Goal: Task Accomplishment & Management: Use online tool/utility

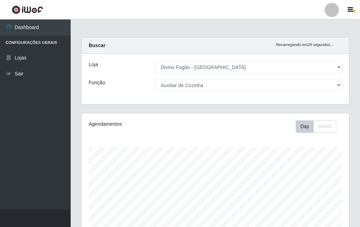
select select "499"
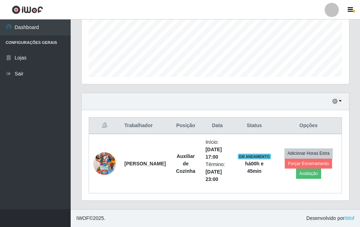
scroll to position [147, 268]
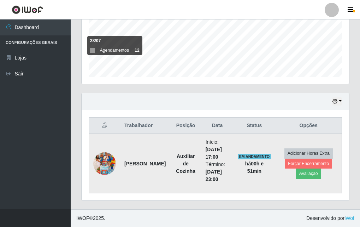
click at [176, 156] on strong "Auxiliar de Cozinha" at bounding box center [185, 163] width 19 height 21
click at [157, 188] on td "[PERSON_NAME]" at bounding box center [145, 163] width 50 height 59
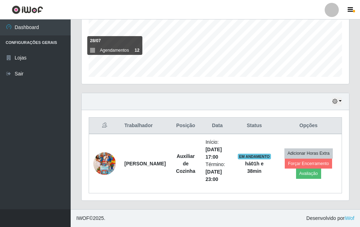
click at [88, 98] on div "Hoje 1 dia 3 dias 1 Semana Não encerrados" at bounding box center [216, 101] width 268 height 17
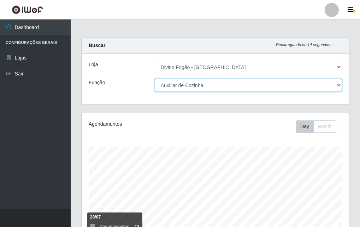
drag, startPoint x: 169, startPoint y: 86, endPoint x: 172, endPoint y: 91, distance: 6.1
click at [169, 86] on select "[Selecione...] ASG ASG + ASG ++ Auxiliar de Cozinha Auxiliar de Cozinha + Auxil…" at bounding box center [248, 85] width 187 height 12
click at [155, 79] on select "[Selecione...] ASG ASG + ASG ++ Auxiliar de Cozinha Auxiliar de Cozinha + Auxil…" at bounding box center [248, 85] width 187 height 12
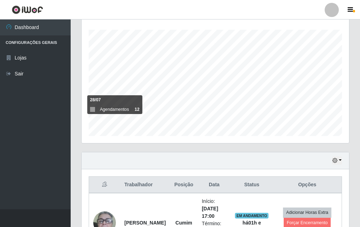
scroll to position [176, 0]
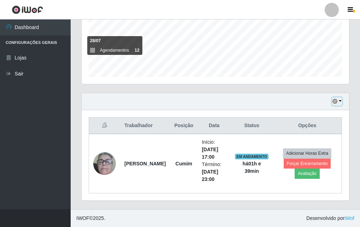
click at [335, 101] on icon "button" at bounding box center [335, 101] width 5 height 5
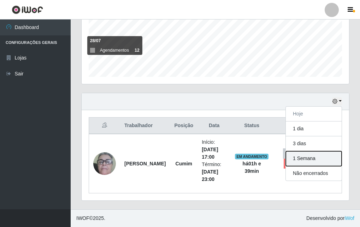
click at [320, 159] on button "1 Semana" at bounding box center [314, 158] width 56 height 15
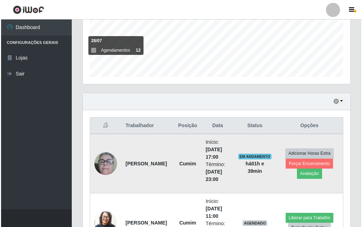
scroll to position [317, 0]
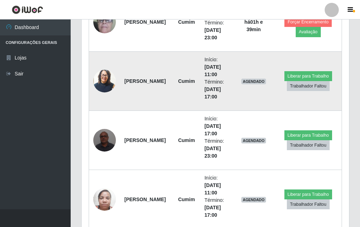
click at [109, 74] on img at bounding box center [104, 81] width 23 height 27
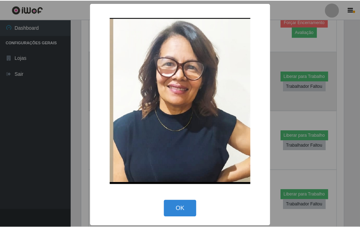
scroll to position [147, 264]
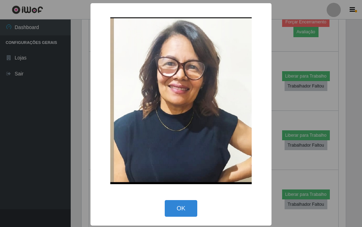
click at [62, 96] on div "× OK Cancel" at bounding box center [181, 113] width 362 height 227
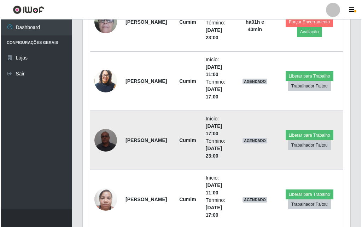
scroll to position [388, 0]
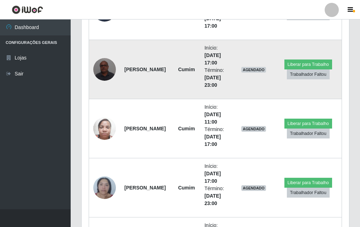
click at [113, 69] on img at bounding box center [104, 69] width 23 height 30
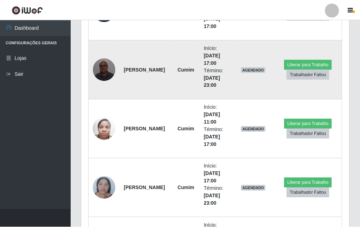
scroll to position [147, 264]
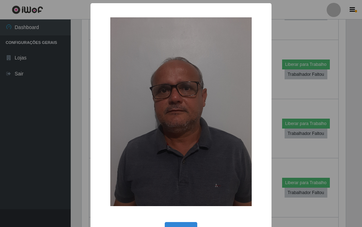
click at [87, 118] on div "× OK Cancel" at bounding box center [181, 113] width 362 height 227
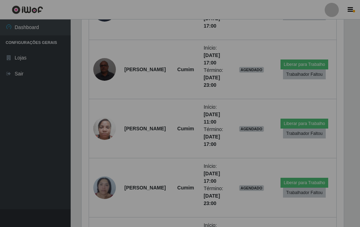
scroll to position [147, 268]
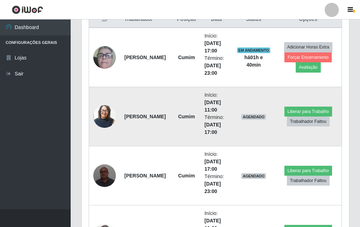
click at [95, 120] on img at bounding box center [104, 116] width 23 height 27
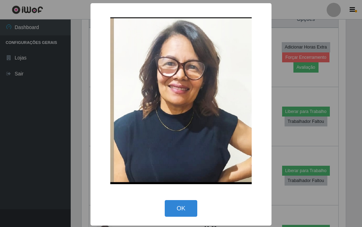
click at [73, 136] on div "× OK Cancel" at bounding box center [181, 113] width 362 height 227
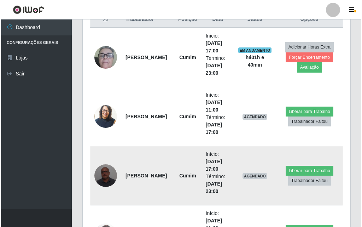
scroll to position [317, 0]
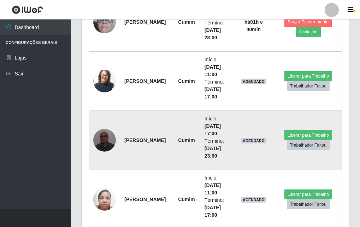
click at [106, 144] on img at bounding box center [104, 140] width 23 height 30
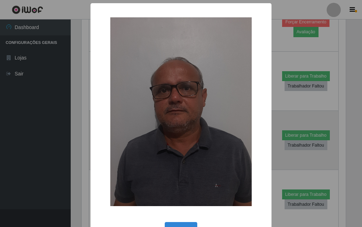
scroll to position [147, 264]
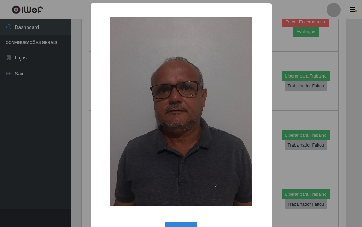
click at [82, 155] on div "× OK Cancel" at bounding box center [181, 113] width 362 height 227
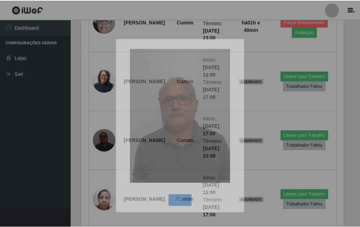
scroll to position [147, 268]
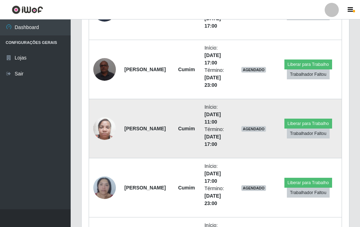
click at [101, 124] on img at bounding box center [104, 128] width 23 height 30
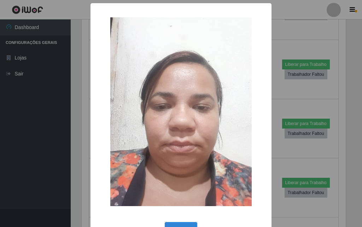
click at [84, 138] on div "× OK Cancel" at bounding box center [181, 113] width 362 height 227
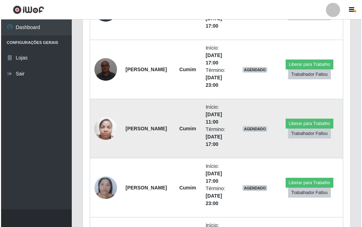
scroll to position [424, 0]
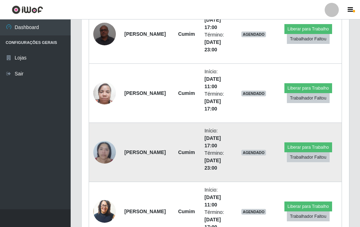
click at [106, 154] on img at bounding box center [104, 152] width 23 height 30
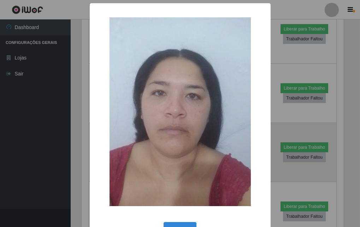
scroll to position [147, 264]
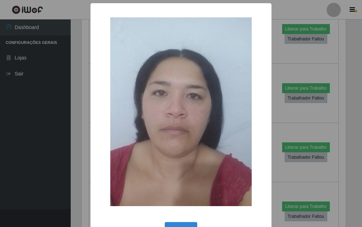
click at [83, 164] on div "× OK Cancel" at bounding box center [181, 113] width 362 height 227
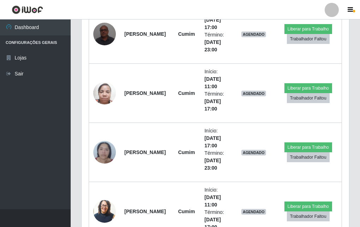
scroll to position [0, 0]
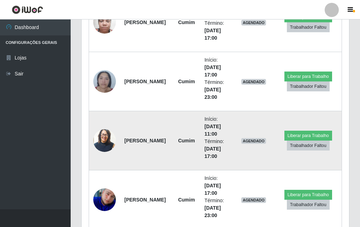
click at [97, 144] on img at bounding box center [104, 140] width 23 height 27
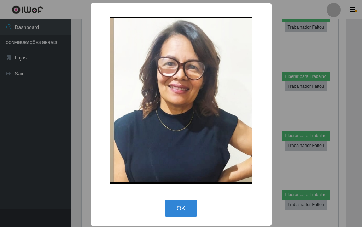
click at [94, 140] on div "× OK Cancel" at bounding box center [181, 114] width 181 height 222
click at [82, 146] on div "× OK Cancel" at bounding box center [181, 113] width 362 height 227
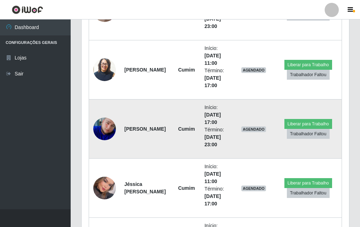
click at [95, 134] on img at bounding box center [104, 128] width 23 height 23
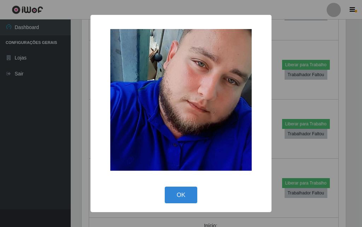
click at [86, 141] on div "× OK Cancel" at bounding box center [181, 113] width 362 height 227
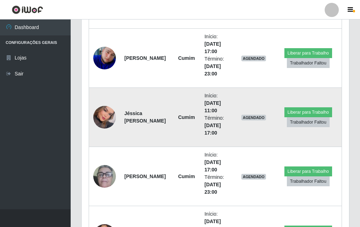
click at [107, 121] on img at bounding box center [104, 117] width 23 height 32
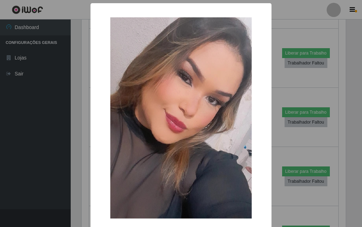
click at [87, 134] on div "× OK Cancel" at bounding box center [181, 113] width 362 height 227
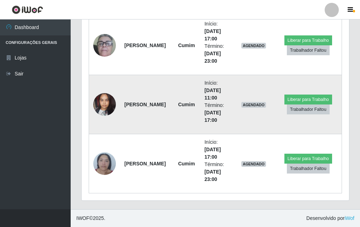
click at [104, 115] on img at bounding box center [104, 104] width 23 height 30
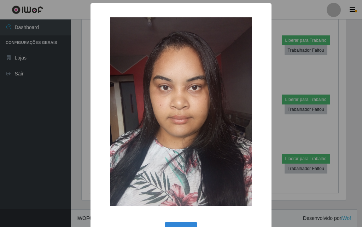
click at [98, 133] on div "×" at bounding box center [181, 111] width 167 height 203
click at [87, 147] on div "× OK Cancel" at bounding box center [181, 113] width 362 height 227
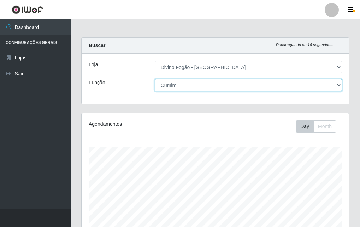
click at [172, 86] on select "[Selecione...] ASG ASG + ASG ++ Auxiliar de Cozinha Auxiliar de Cozinha + Auxil…" at bounding box center [248, 85] width 187 height 12
select select "9"
click at [155, 79] on select "[Selecione...] ASG ASG + ASG ++ Auxiliar de Cozinha Auxiliar de Cozinha + Auxil…" at bounding box center [248, 85] width 187 height 12
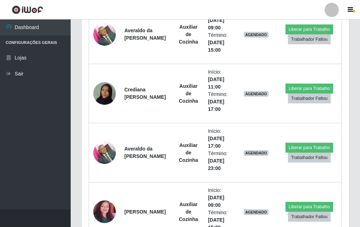
drag, startPoint x: 150, startPoint y: 49, endPoint x: 155, endPoint y: 40, distance: 10.0
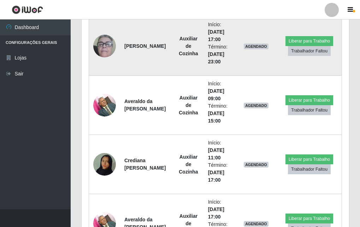
drag, startPoint x: 155, startPoint y: 40, endPoint x: 132, endPoint y: 39, distance: 22.7
click at [132, 43] on strong "[PERSON_NAME]" at bounding box center [144, 46] width 41 height 6
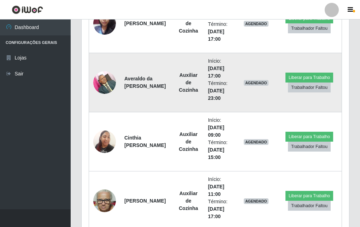
scroll to position [1062, 0]
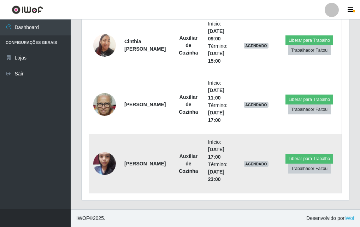
click at [105, 161] on img at bounding box center [104, 163] width 23 height 30
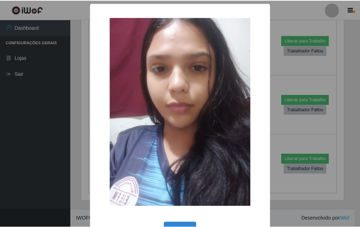
scroll to position [24, 0]
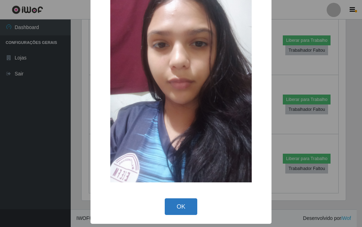
click at [182, 207] on button "OK" at bounding box center [181, 206] width 33 height 17
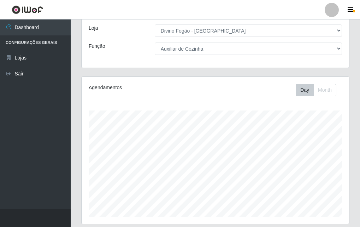
scroll to position [0, 0]
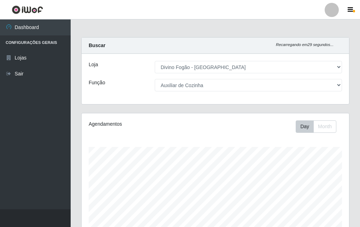
click at [154, 133] on div "Agendamentos Day Month 06/08 Agendamentos 12" at bounding box center [216, 186] width 268 height 147
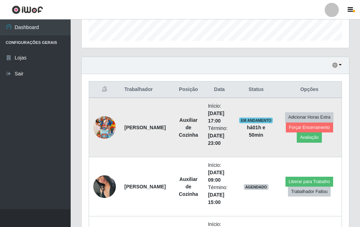
scroll to position [177, 0]
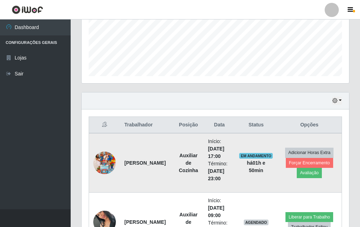
click at [129, 160] on strong "[PERSON_NAME]" at bounding box center [144, 163] width 41 height 6
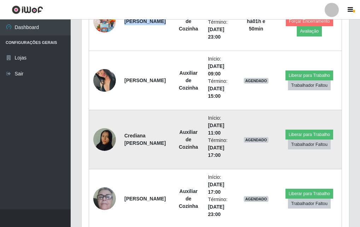
scroll to position [212, 0]
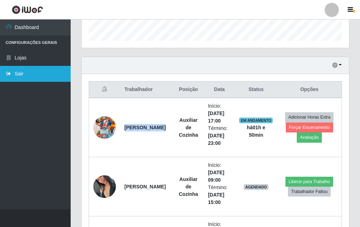
click at [16, 72] on link "Sair" at bounding box center [35, 74] width 71 height 16
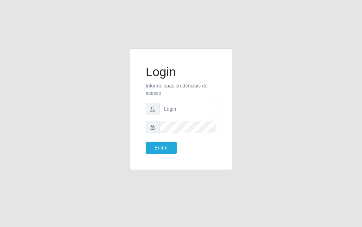
drag, startPoint x: 32, startPoint y: 22, endPoint x: 309, endPoint y: 41, distance: 277.1
click at [309, 41] on div "Login Informe suas credenciais de acesso Entrar" at bounding box center [181, 113] width 362 height 227
drag, startPoint x: 117, startPoint y: 87, endPoint x: 103, endPoint y: 100, distance: 19.8
click at [97, 97] on div "Login Informe suas credenciais de acesso Entrar" at bounding box center [180, 113] width 339 height 130
click at [125, 101] on div "Login Informe suas credenciais de acesso Entrar" at bounding box center [180, 113] width 113 height 130
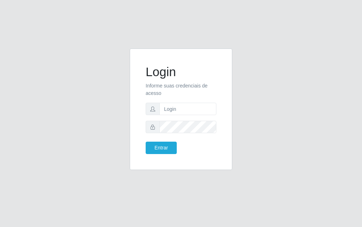
drag, startPoint x: 125, startPoint y: 101, endPoint x: 113, endPoint y: 76, distance: 27.4
click at [113, 76] on div "Login Informe suas credenciais de acesso Entrar" at bounding box center [180, 113] width 339 height 130
click at [158, 72] on h1 "Login" at bounding box center [181, 71] width 71 height 15
drag, startPoint x: 158, startPoint y: 72, endPoint x: 144, endPoint y: 74, distance: 14.3
click at [144, 74] on div "Login Informe suas credenciais de acesso Entrar" at bounding box center [181, 109] width 85 height 104
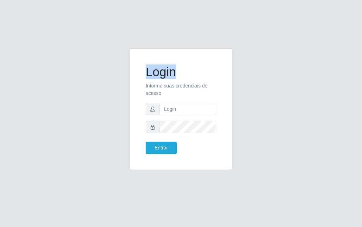
click at [144, 74] on div "Login Informe suas credenciais de acesso Entrar" at bounding box center [181, 109] width 85 height 104
click at [136, 86] on div "Login Informe suas credenciais de acesso Entrar" at bounding box center [181, 108] width 103 height 121
click at [175, 86] on p "Informe suas credenciais de acesso" at bounding box center [181, 89] width 71 height 15
click at [176, 86] on p "Informe suas credenciais de acesso" at bounding box center [181, 89] width 71 height 15
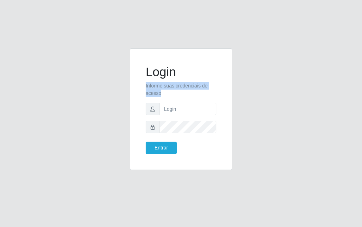
click at [176, 86] on p "Informe suas credenciais de acesso" at bounding box center [181, 89] width 71 height 15
click at [154, 92] on p "Informe suas credenciais de acesso" at bounding box center [181, 89] width 71 height 15
click at [138, 92] on div "Login Informe suas credenciais de acesso Entrar" at bounding box center [181, 108] width 103 height 121
click at [159, 79] on h1 "Login" at bounding box center [181, 71] width 71 height 15
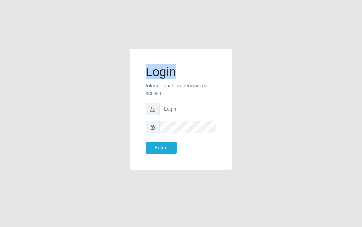
click at [159, 79] on h1 "Login" at bounding box center [181, 71] width 71 height 15
click at [149, 83] on p "Informe suas credenciais de acesso" at bounding box center [181, 89] width 71 height 15
